Goal: Transaction & Acquisition: Purchase product/service

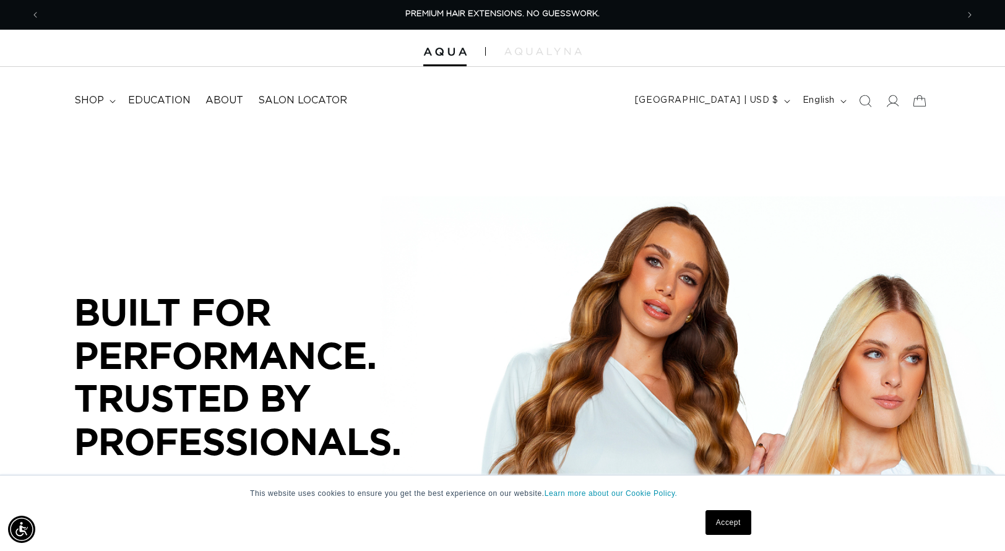
click at [580, 176] on div "BUILT FOR  PERFORMANCE. TRUSTED BY PROFESSIONALS. Premium hair extensions desig…" at bounding box center [502, 405] width 1005 height 557
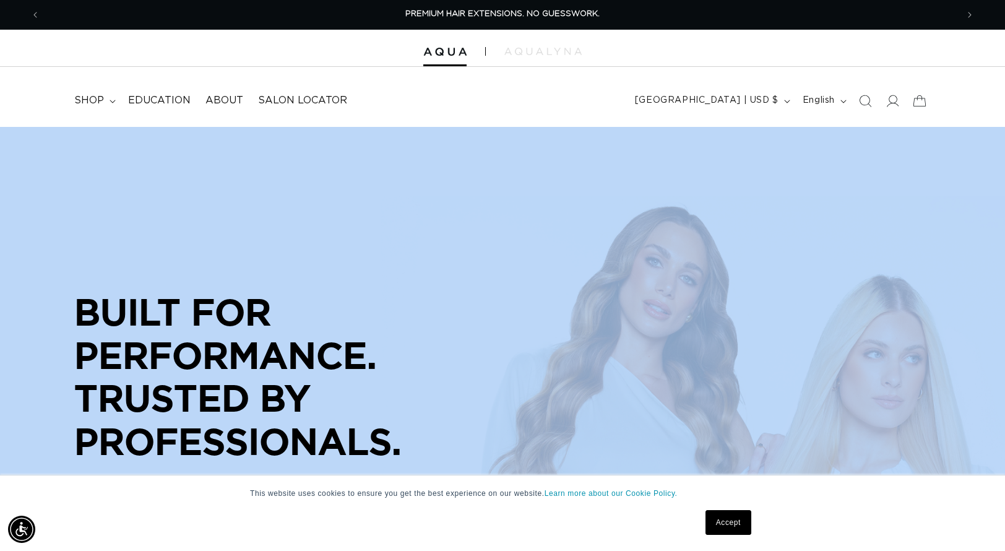
click at [580, 176] on div "BUILT FOR  PERFORMANCE. TRUSTED BY PROFESSIONALS. Premium hair extensions desig…" at bounding box center [502, 405] width 1005 height 557
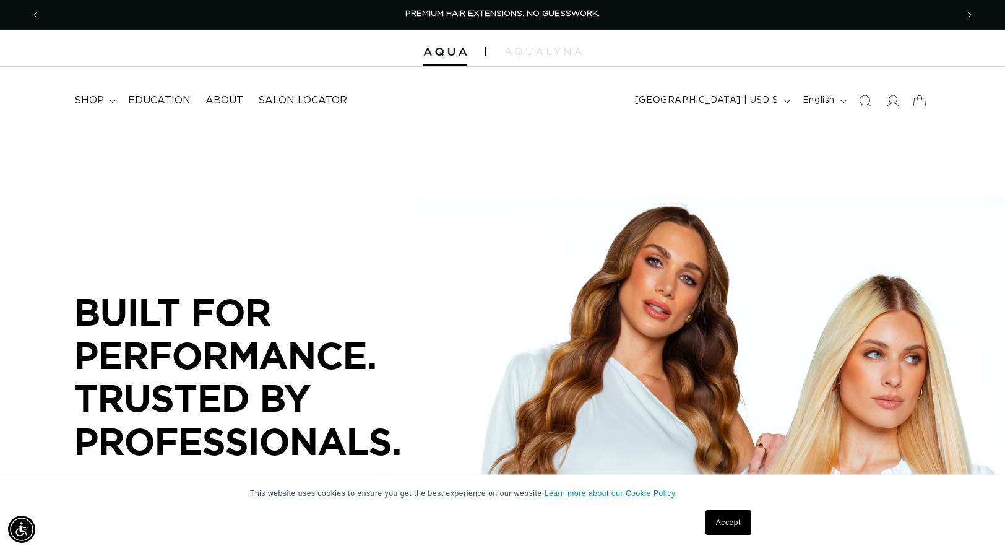
click at [571, 101] on header "FEATURED Last Chance SHOP BY SYSTEM Q Weft Hand Tied Weft Machine Weft Tape In …" at bounding box center [502, 97] width 1005 height 60
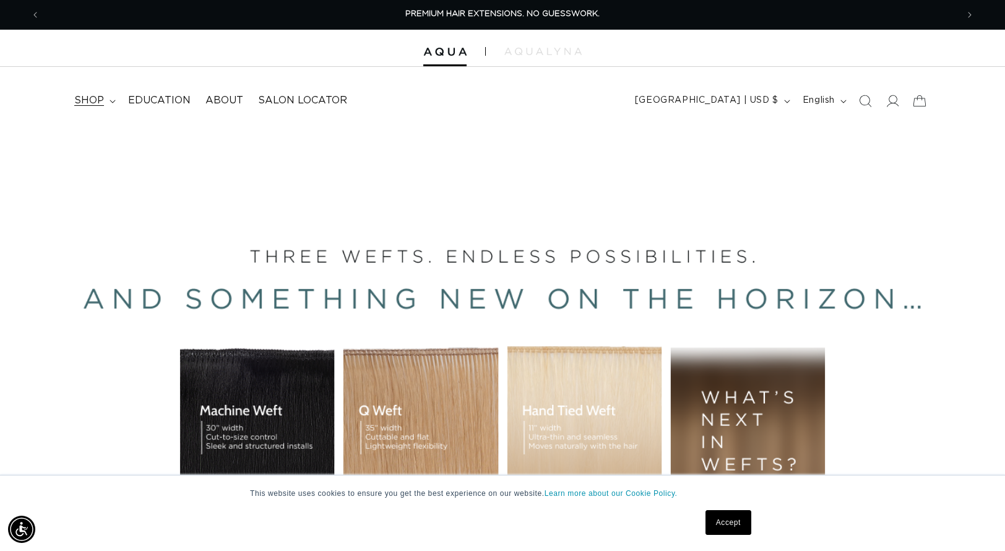
click at [82, 106] on span "shop" at bounding box center [89, 100] width 30 height 13
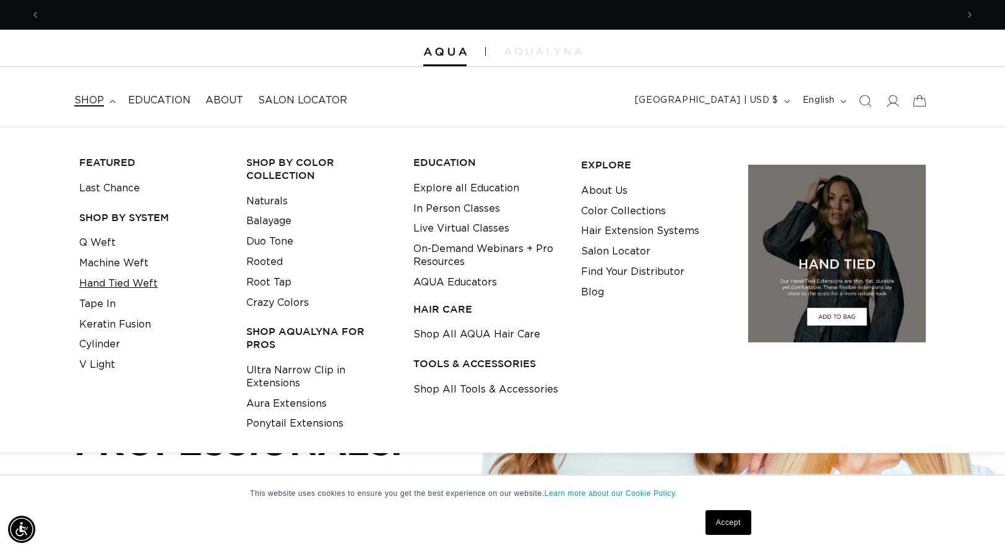
scroll to position [0, 1834]
click at [104, 283] on link "Hand Tied Weft" at bounding box center [118, 284] width 79 height 20
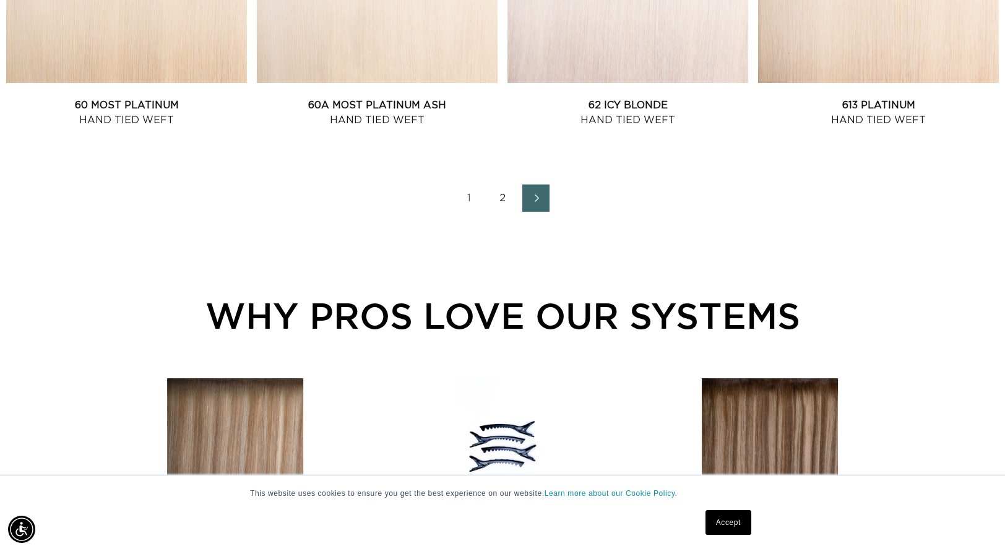
scroll to position [1857, 0]
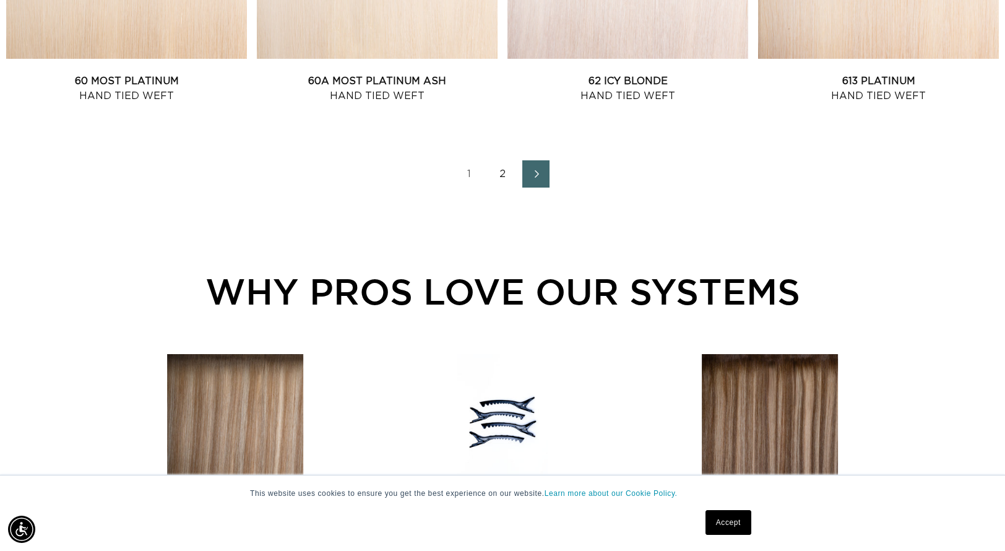
click at [502, 177] on link "2" at bounding box center [502, 173] width 27 height 27
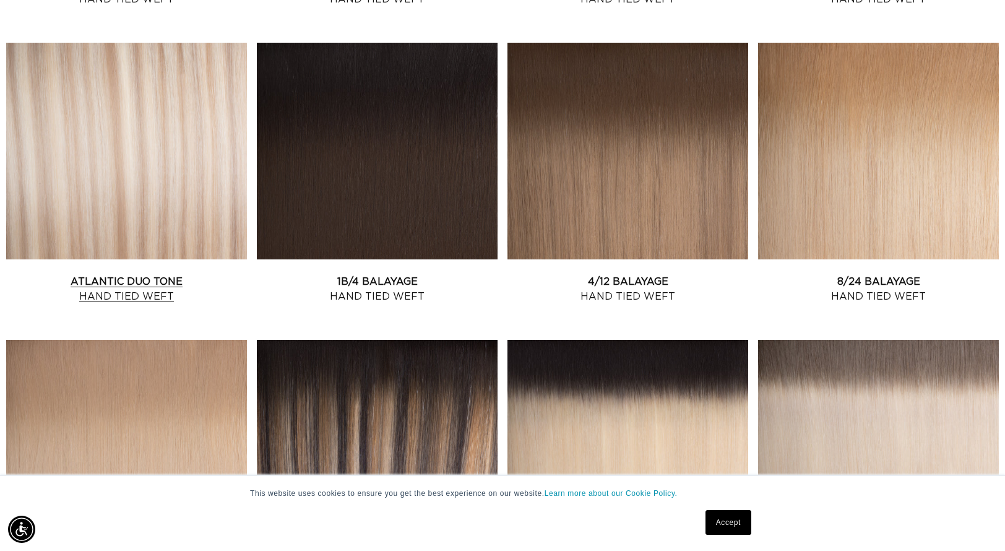
scroll to position [743, 0]
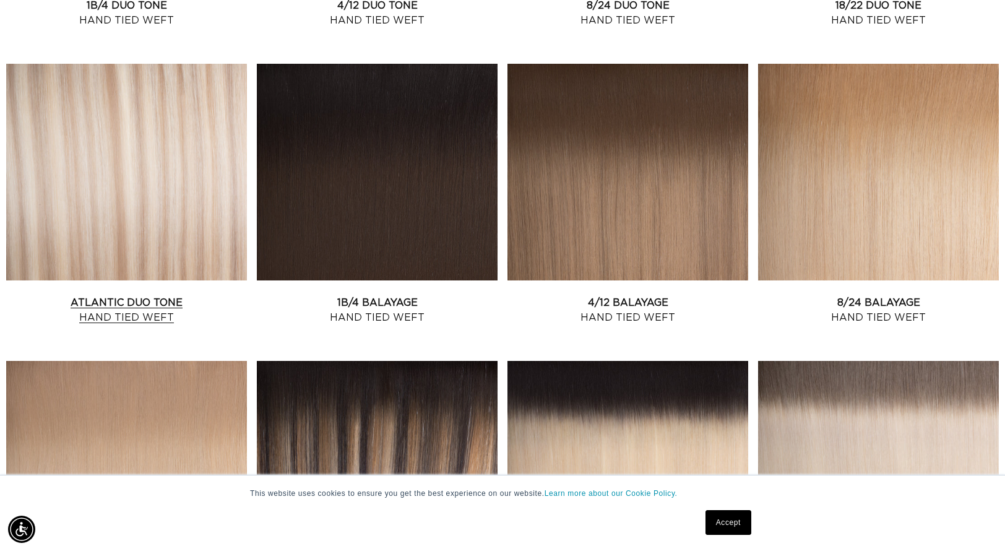
click at [136, 295] on link "Atlantic Duo Tone Hand Tied Weft" at bounding box center [126, 310] width 241 height 30
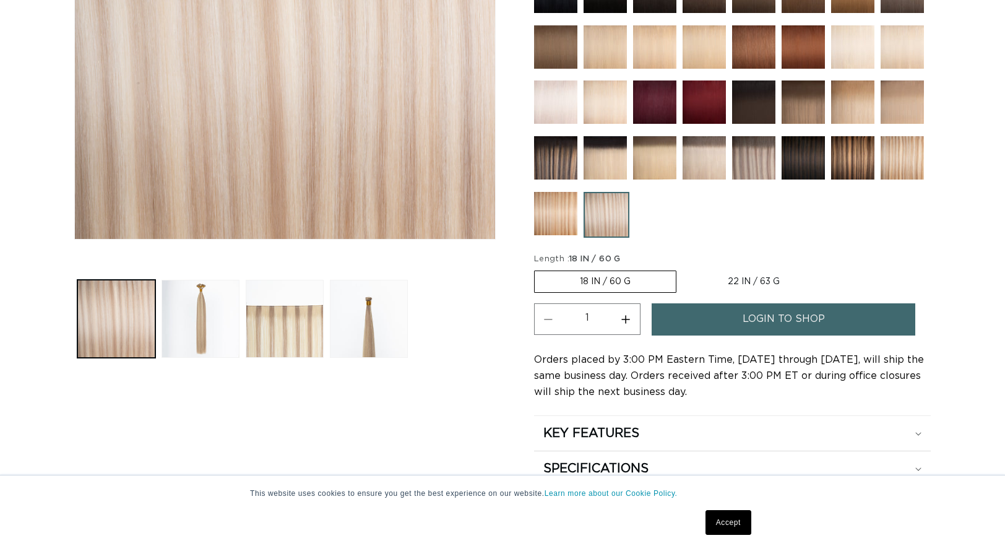
scroll to position [371, 0]
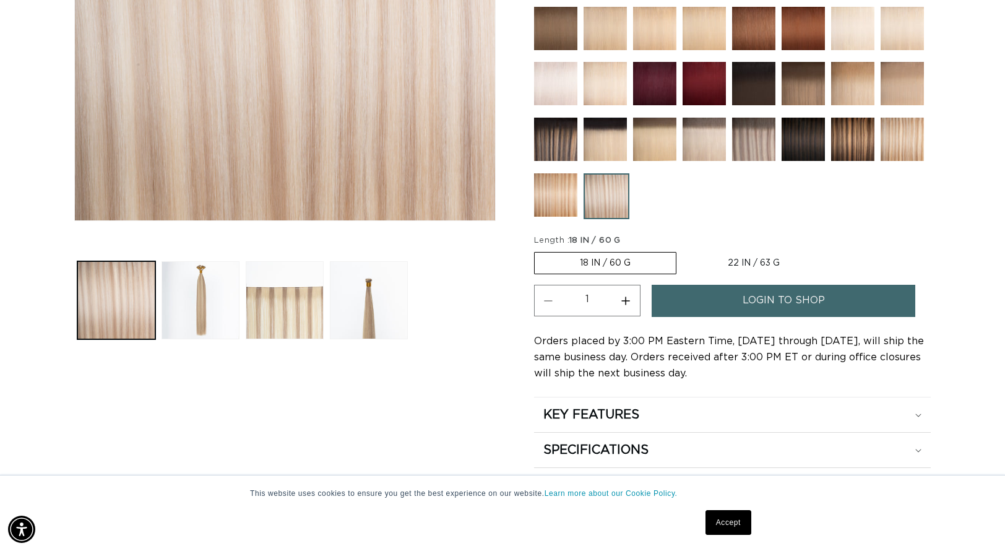
click at [616, 258] on label "18 IN / 60 G Variant sold out or unavailable" at bounding box center [605, 263] width 142 height 22
click at [538, 250] on input "18 IN / 60 G Variant sold out or unavailable" at bounding box center [537, 249] width 1 height 1
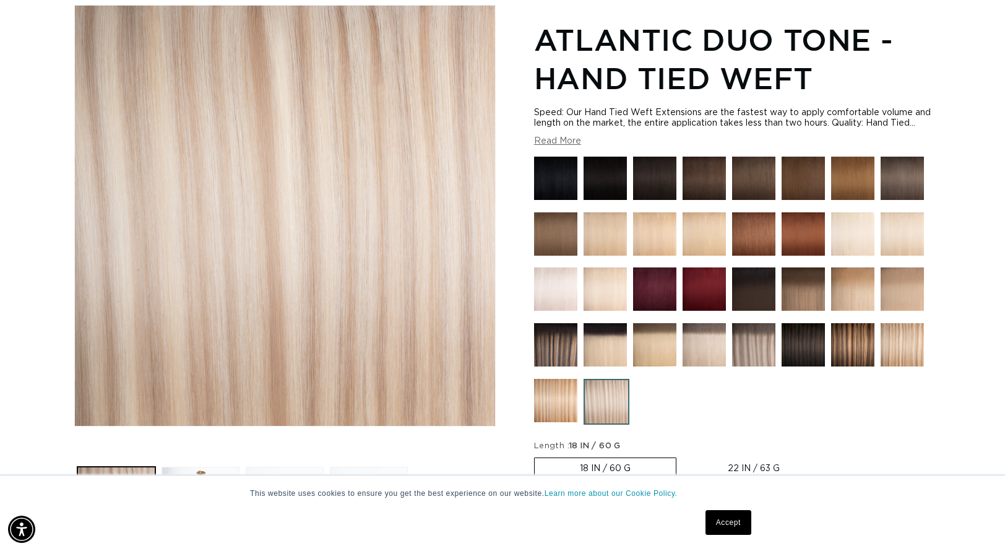
scroll to position [0, 0]
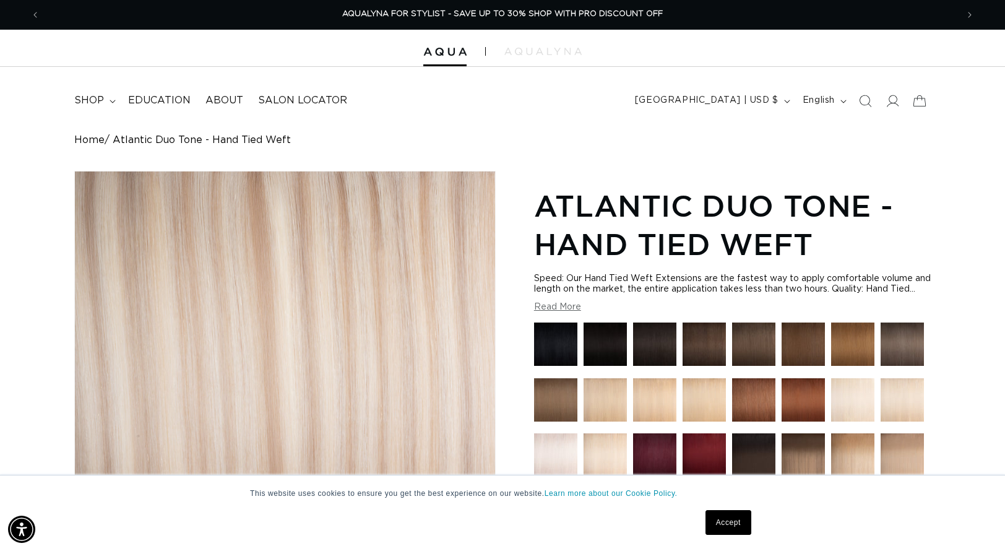
click at [715, 514] on link "Accept" at bounding box center [728, 522] width 46 height 25
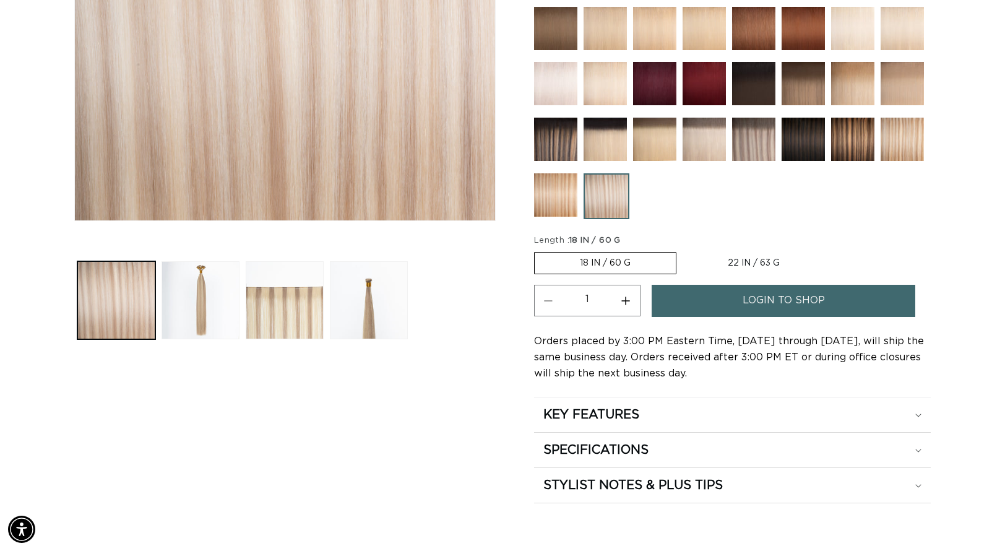
scroll to position [0, 917]
click at [774, 305] on span "login to shop" at bounding box center [784, 301] width 82 height 32
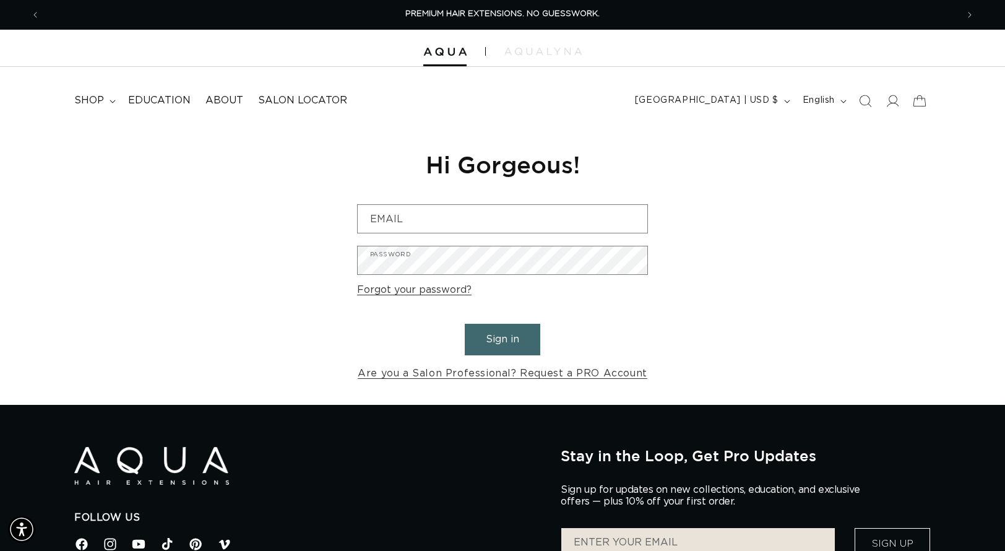
click at [431, 173] on h1 "Hi Gorgeous!" at bounding box center [502, 164] width 291 height 30
click at [433, 171] on h1 "Hi Gorgeous!" at bounding box center [502, 164] width 291 height 30
click at [436, 171] on h1 "Hi Gorgeous!" at bounding box center [502, 164] width 291 height 30
click at [634, 183] on div "Reset your password We will send you an email to reset your password Email Subm…" at bounding box center [502, 266] width 309 height 278
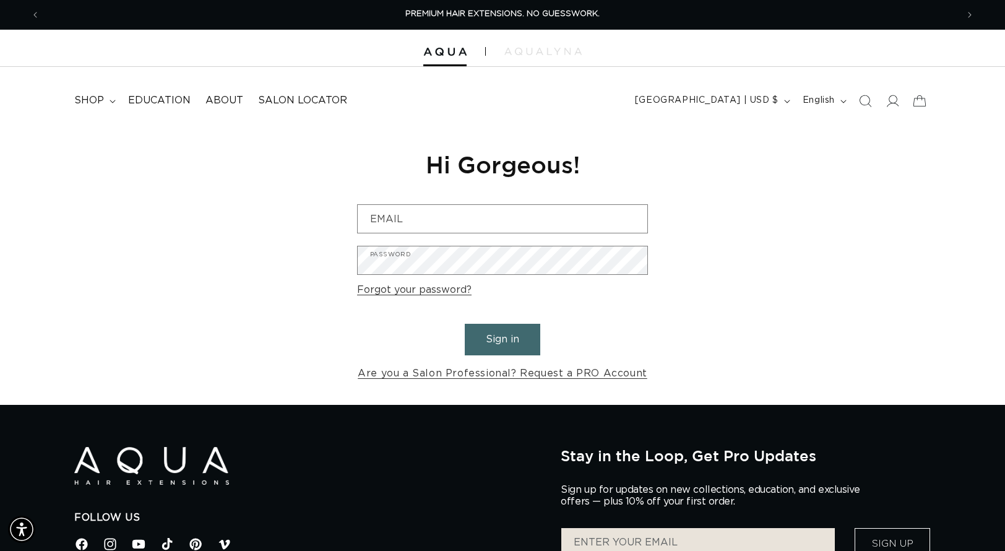
drag, startPoint x: 612, startPoint y: 176, endPoint x: 386, endPoint y: 160, distance: 226.4
click at [386, 160] on h1 "Hi Gorgeous!" at bounding box center [502, 164] width 291 height 30
click at [540, 165] on h1 "Hi Gorgeous!" at bounding box center [502, 164] width 291 height 30
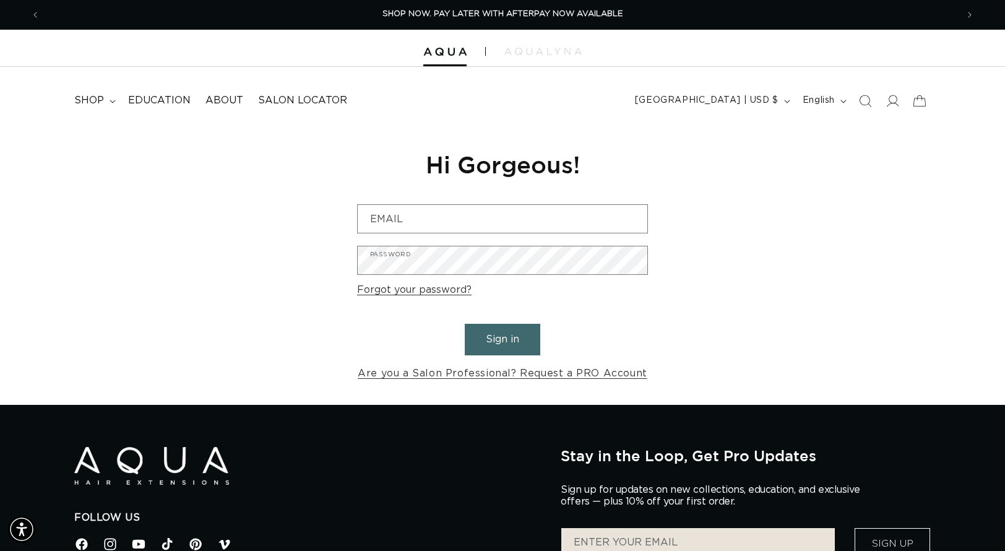
click at [540, 165] on h1 "Hi Gorgeous!" at bounding box center [502, 164] width 291 height 30
click at [676, 162] on div "Reset your password We will send you an email to reset your password Email Subm…" at bounding box center [502, 266] width 1005 height 278
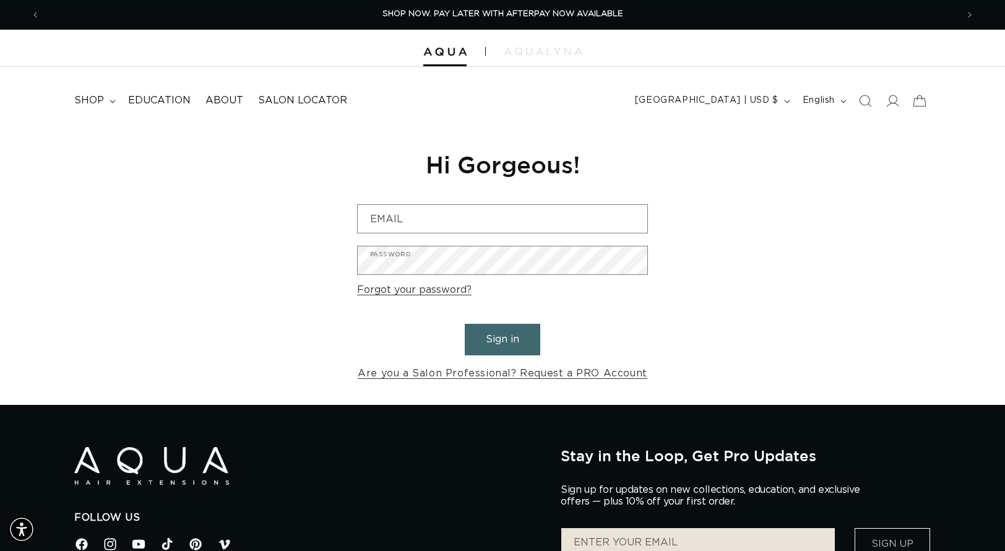
click at [453, 168] on h1 "Hi Gorgeous!" at bounding box center [502, 164] width 291 height 30
click at [532, 174] on h1 "Hi Gorgeous!" at bounding box center [502, 164] width 291 height 30
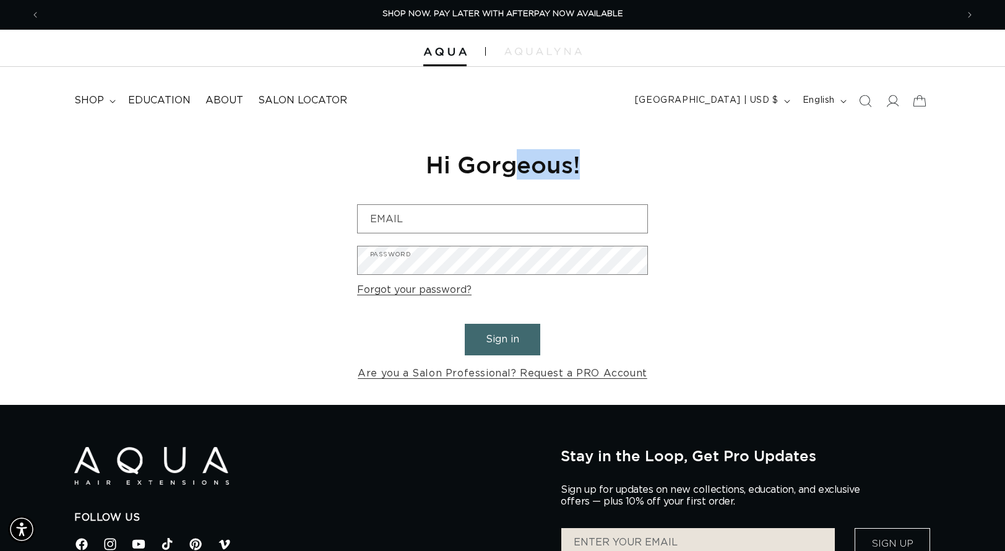
click at [532, 174] on h1 "Hi Gorgeous!" at bounding box center [502, 164] width 291 height 30
click at [640, 175] on h1 "Hi Gorgeous!" at bounding box center [502, 164] width 291 height 30
